Goal: Transaction & Acquisition: Download file/media

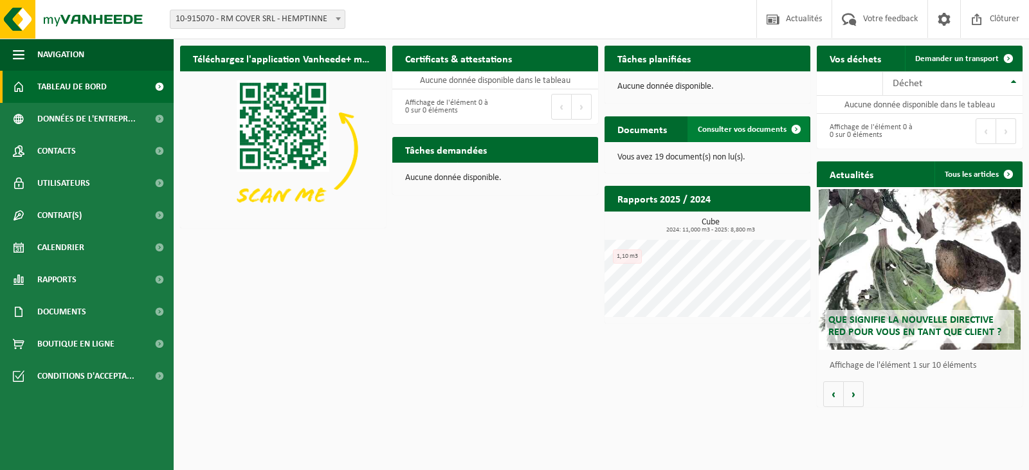
click at [756, 131] on span "Consulter vos documents" at bounding box center [742, 129] width 89 height 8
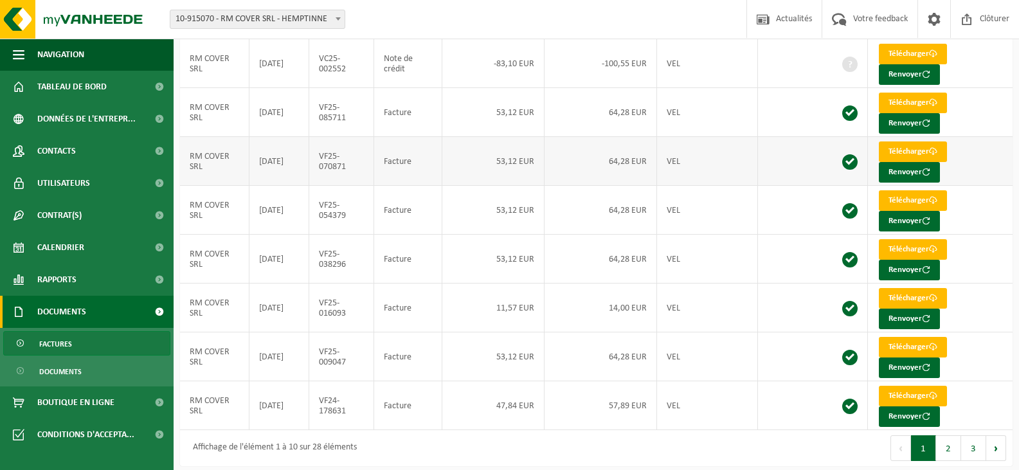
scroll to position [223, 0]
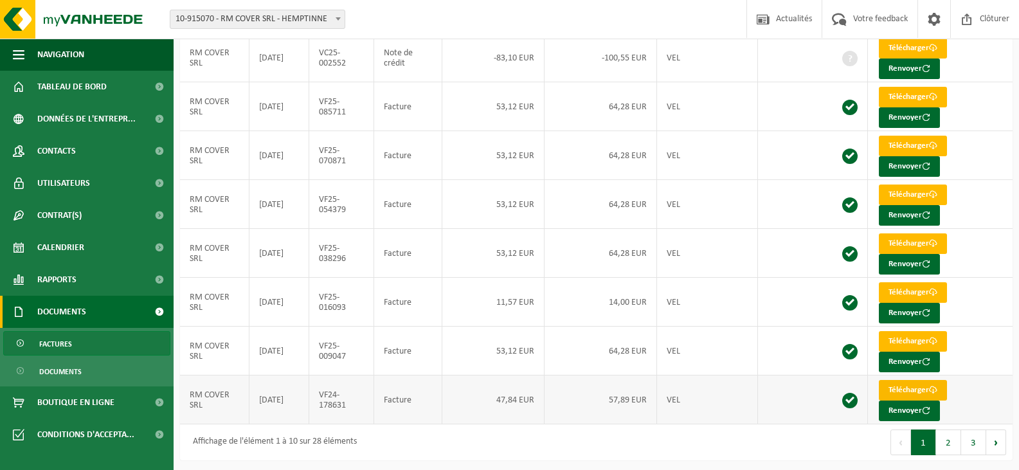
click at [909, 386] on link "Télécharger" at bounding box center [913, 390] width 68 height 21
click at [907, 336] on link "Télécharger" at bounding box center [913, 341] width 68 height 21
click at [1010, 460] on div at bounding box center [1010, 460] width 0 height 0
click at [906, 284] on link "Télécharger" at bounding box center [913, 292] width 68 height 21
click at [1010, 460] on div at bounding box center [1010, 460] width 0 height 0
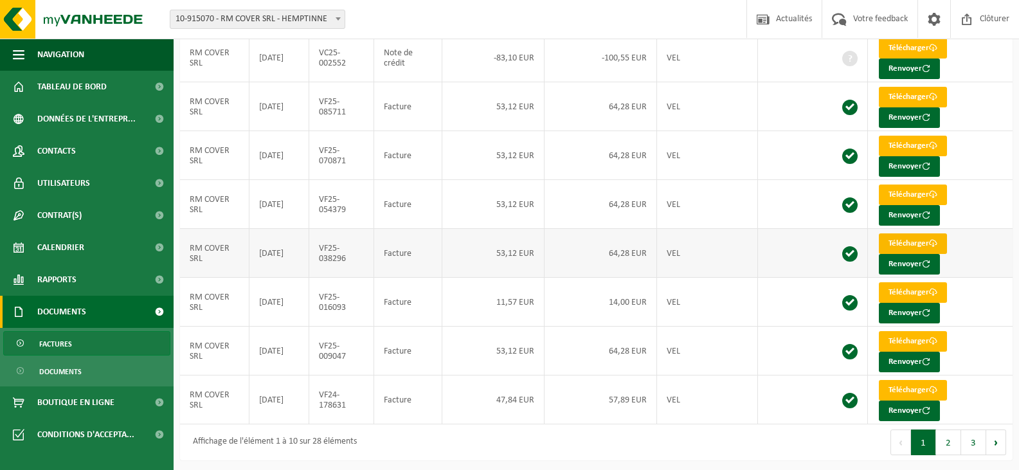
click at [897, 239] on link "Télécharger" at bounding box center [913, 243] width 68 height 21
click at [902, 185] on link "Télécharger" at bounding box center [913, 195] width 68 height 21
click at [970, 249] on td "Télécharger Renvoyer" at bounding box center [940, 253] width 145 height 49
click at [902, 138] on link "Télécharger" at bounding box center [913, 146] width 68 height 21
click at [900, 92] on link "Télécharger" at bounding box center [913, 97] width 68 height 21
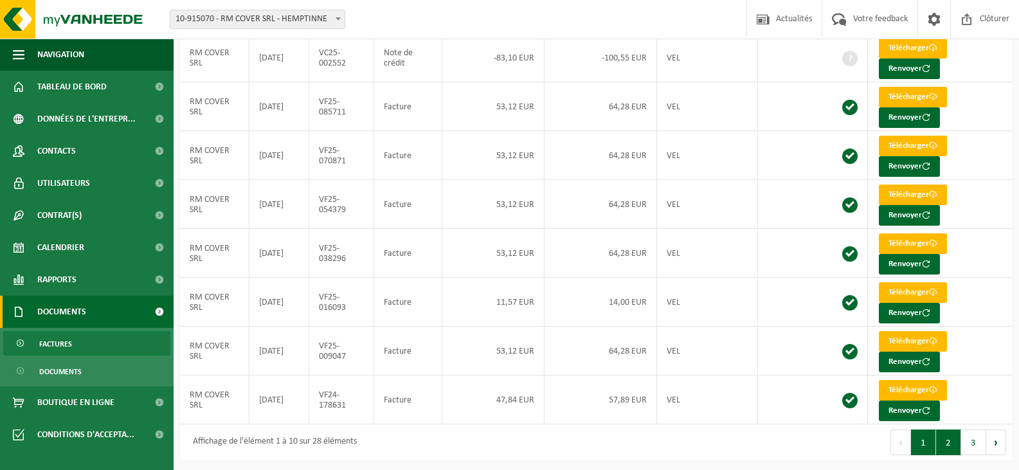
click at [946, 436] on button "2" at bounding box center [948, 443] width 25 height 26
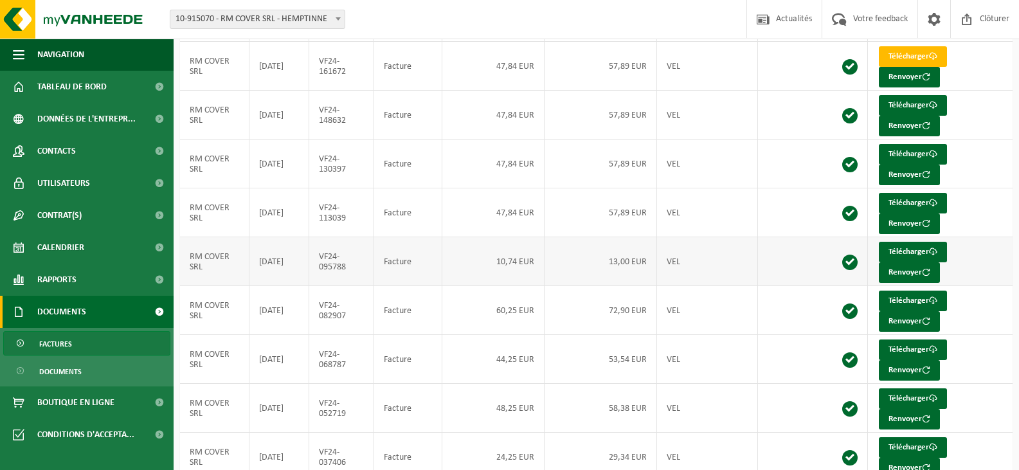
scroll to position [0, 0]
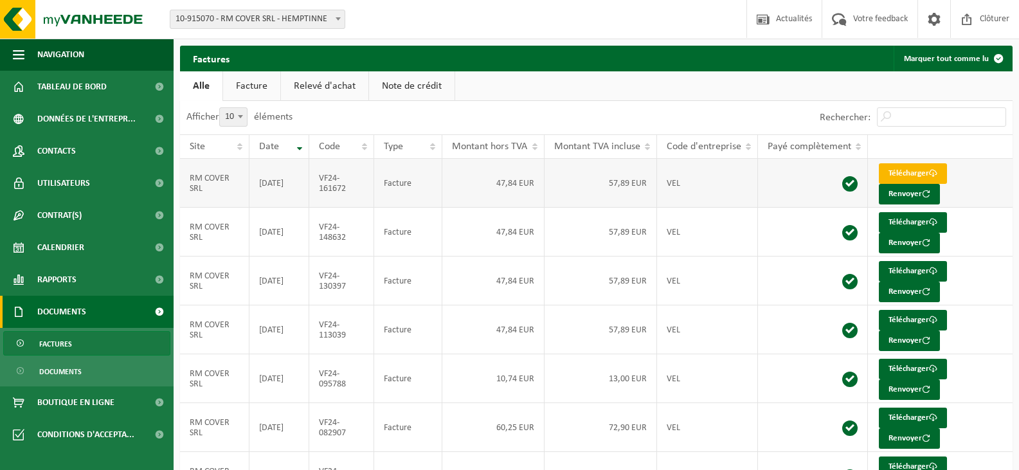
click at [917, 172] on link "Télécharger" at bounding box center [913, 173] width 68 height 21
click at [892, 217] on link "Télécharger" at bounding box center [913, 222] width 68 height 21
click at [990, 249] on td "Télécharger Renvoyer" at bounding box center [940, 232] width 145 height 49
click at [906, 269] on link "Télécharger" at bounding box center [913, 271] width 68 height 21
click at [927, 316] on link "Télécharger" at bounding box center [913, 320] width 68 height 21
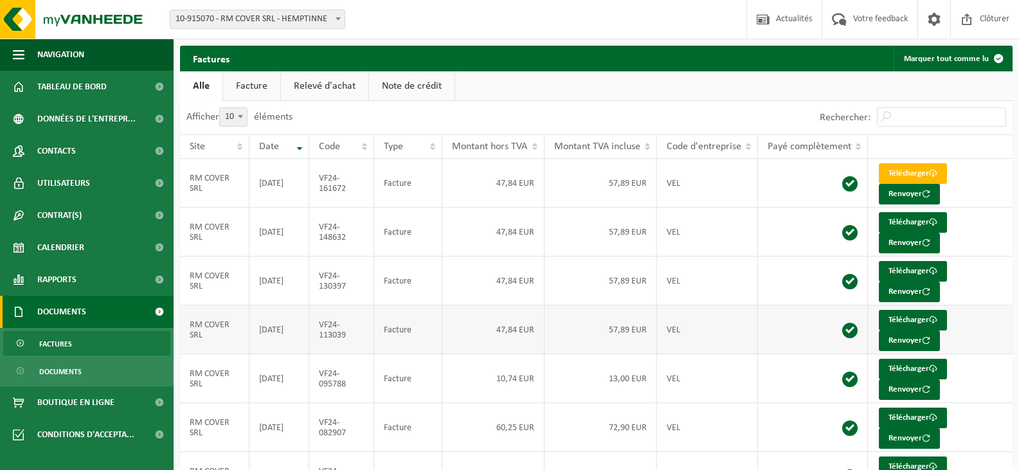
click at [993, 321] on td "Télécharger Renvoyer" at bounding box center [940, 329] width 145 height 49
